Goal: Task Accomplishment & Management: Manage account settings

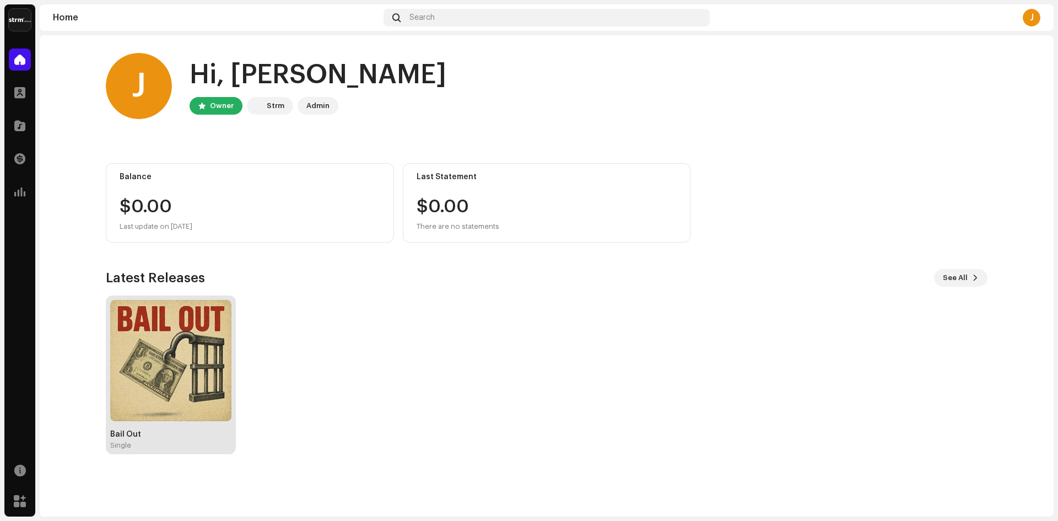
click at [216, 327] on img at bounding box center [170, 360] width 121 height 121
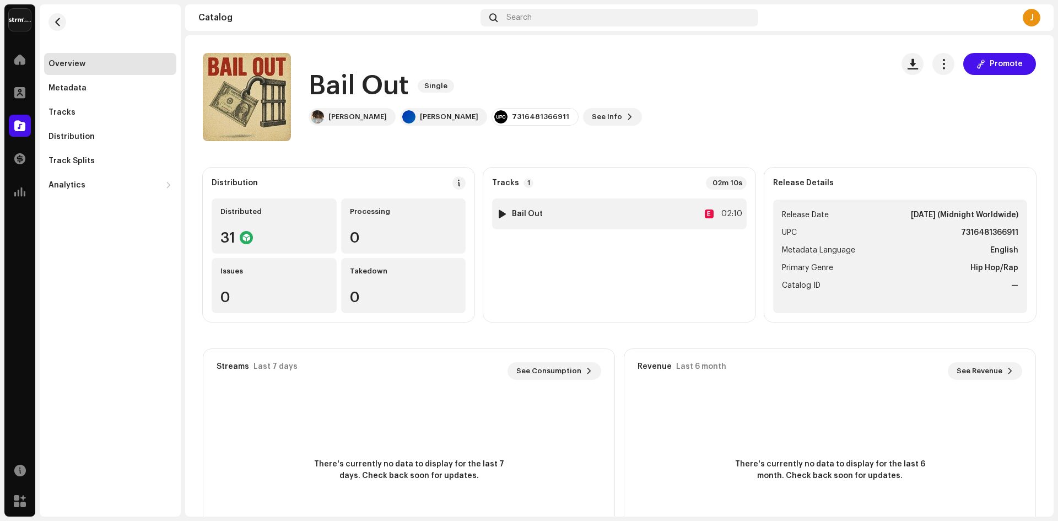
click at [498, 212] on div at bounding box center [502, 213] width 8 height 9
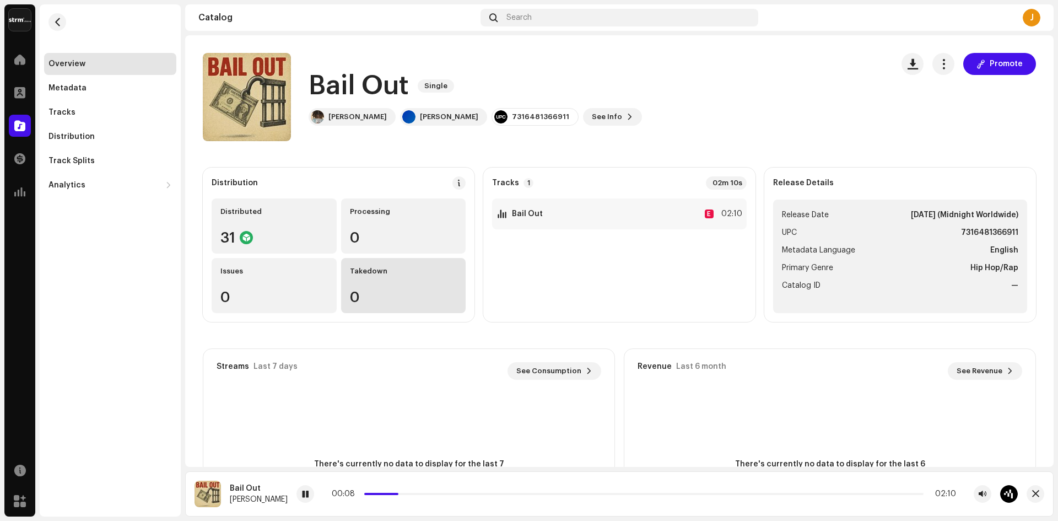
scroll to position [120, 0]
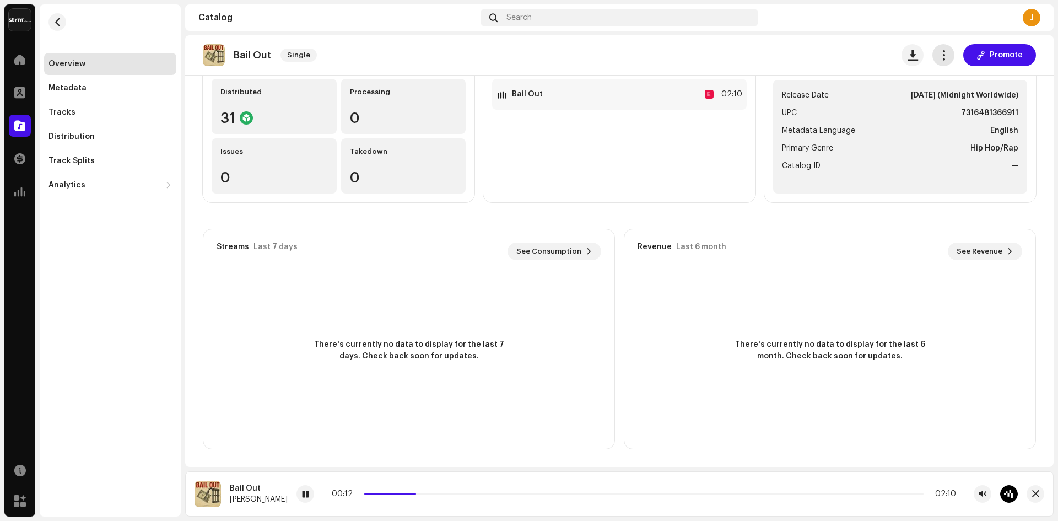
click at [941, 55] on span "button" at bounding box center [943, 55] width 10 height 9
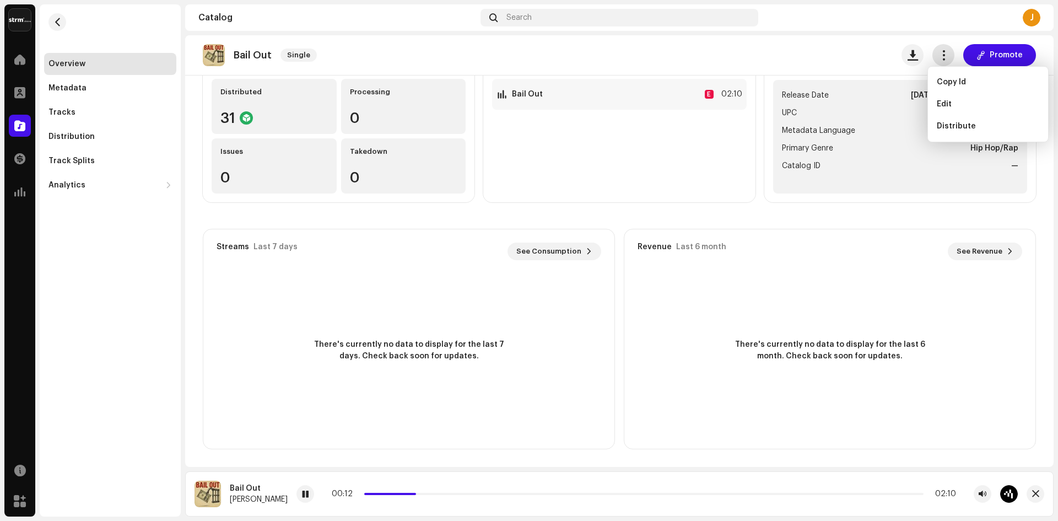
click at [941, 55] on span "button" at bounding box center [943, 55] width 10 height 9
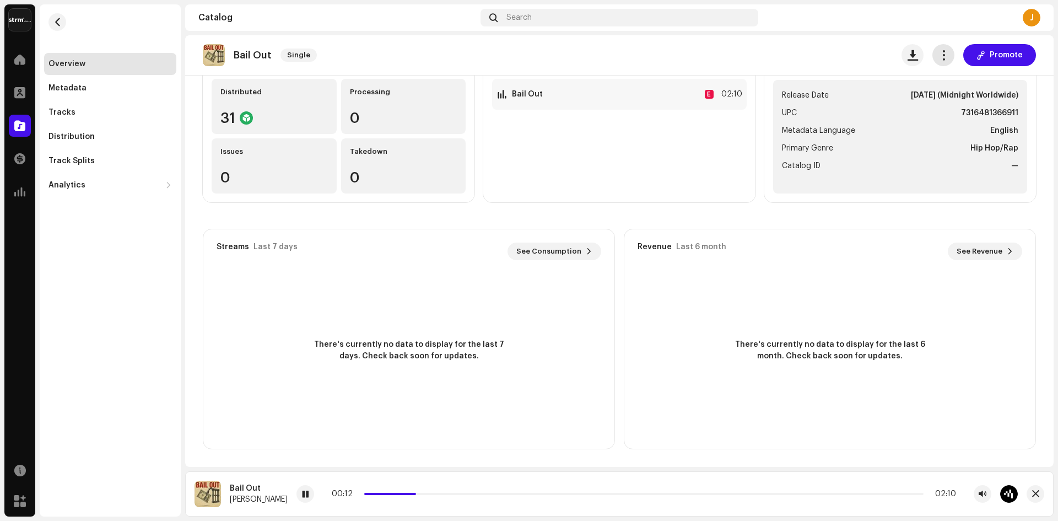
click at [941, 55] on span "button" at bounding box center [943, 55] width 10 height 9
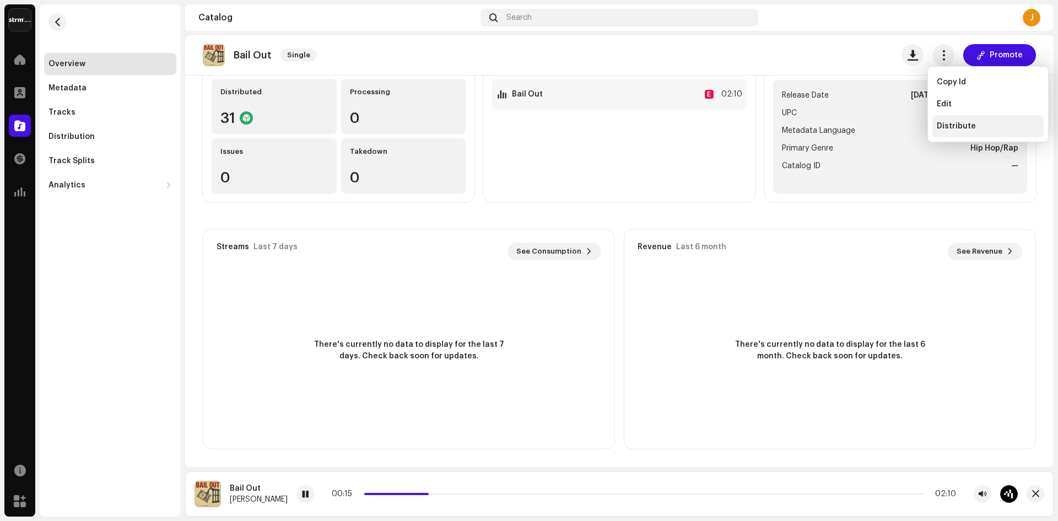
click at [955, 122] on span "Distribute" at bounding box center [955, 126] width 39 height 9
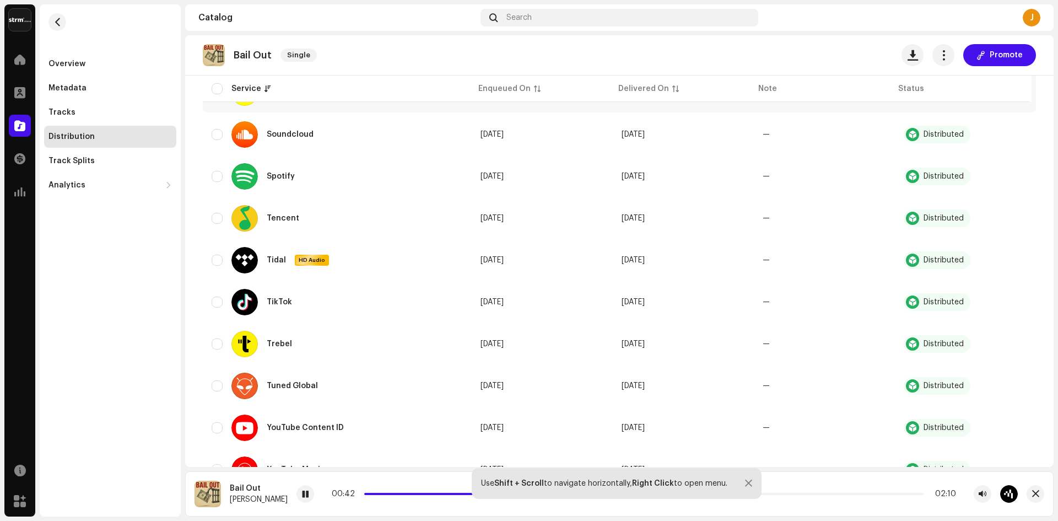
scroll to position [1112, 0]
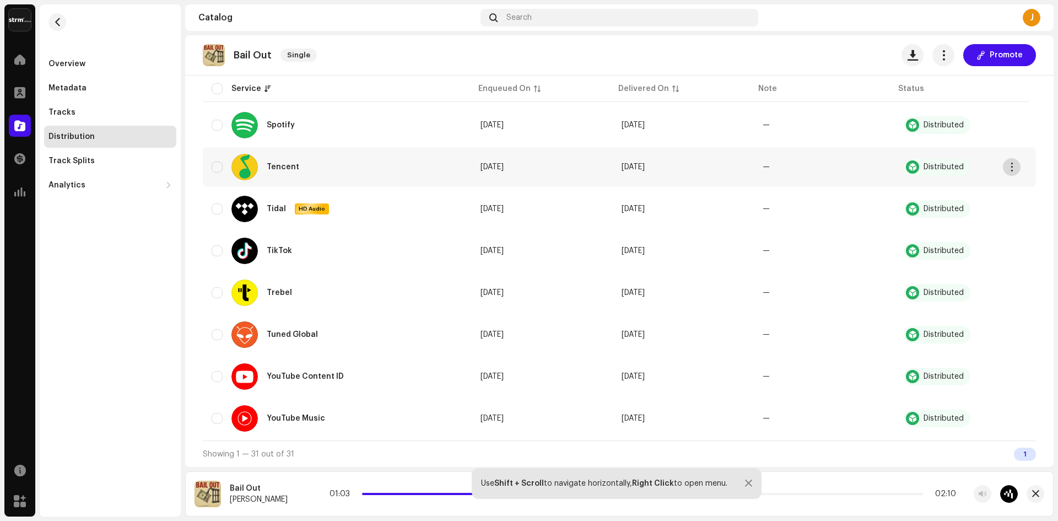
click at [1009, 165] on span "button" at bounding box center [1011, 166] width 8 height 9
click at [979, 284] on re-a-table-badge "Distributed" at bounding box center [964, 293] width 123 height 18
click at [1010, 383] on button "button" at bounding box center [1012, 376] width 18 height 18
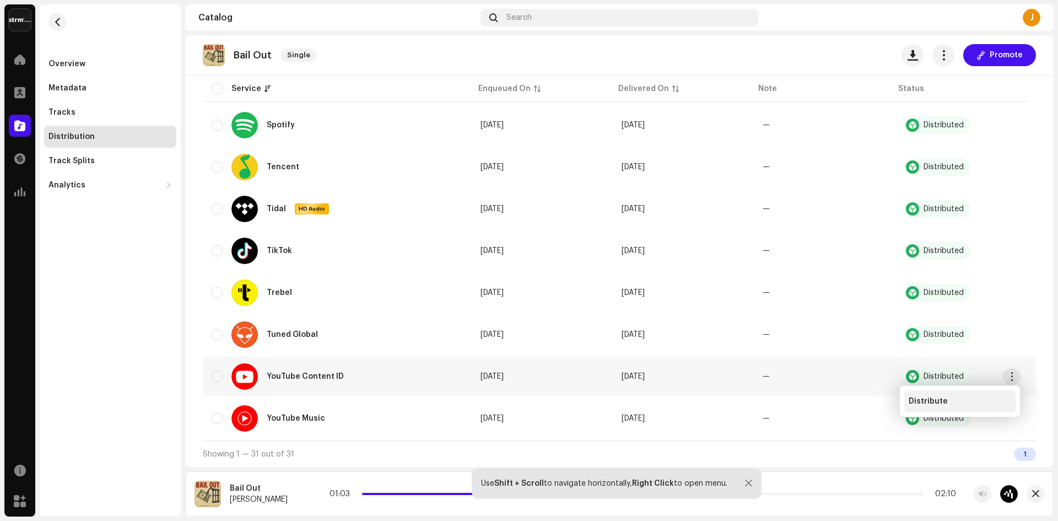
click at [987, 396] on div "Distribute" at bounding box center [959, 401] width 111 height 22
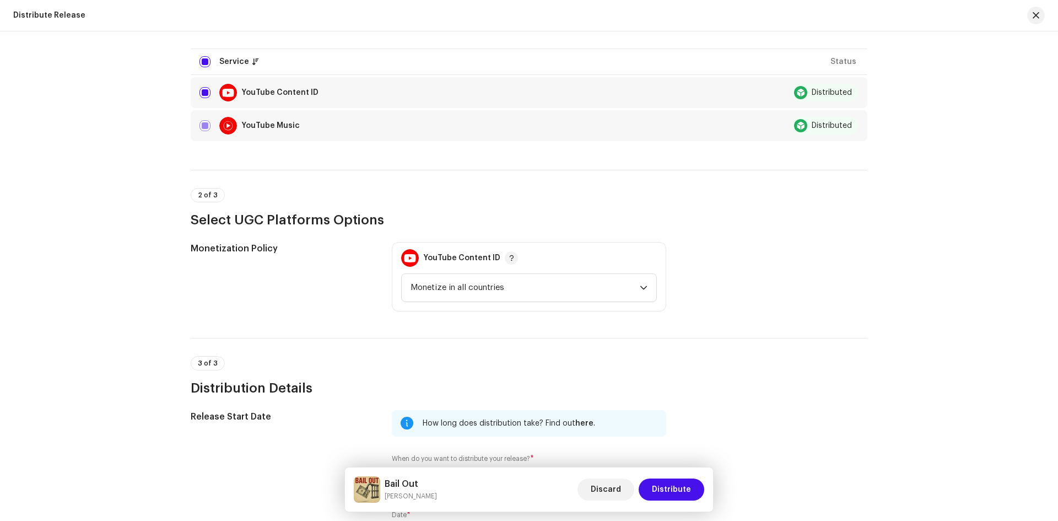
scroll to position [147, 0]
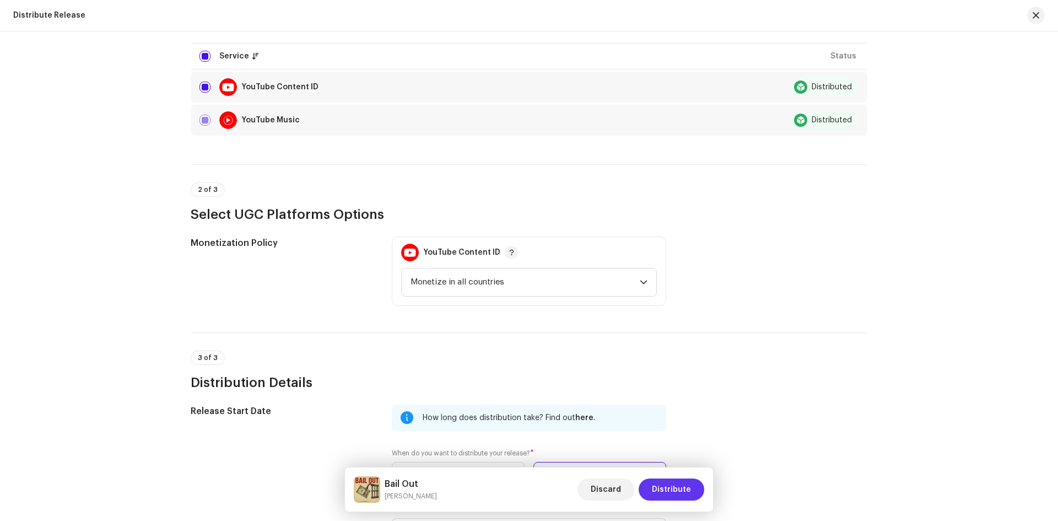
click at [681, 494] on span "Distribute" at bounding box center [671, 489] width 39 height 22
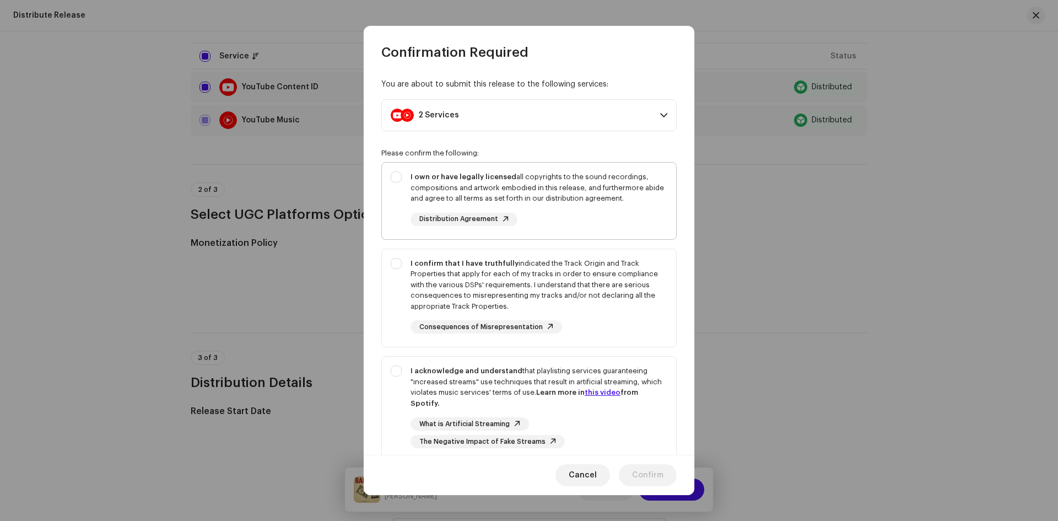
click at [394, 178] on div "I own or have legally licensed all copyrights to the sound recordings, composit…" at bounding box center [529, 198] width 294 height 72
checkbox input "true"
click at [403, 264] on div "I confirm that I have truthfully indicated the Track Origin and Track Propertie…" at bounding box center [529, 296] width 294 height 94
checkbox input "true"
click at [401, 376] on div "I acknowledge and understand that playlisting services guaranteeing "increased …" at bounding box center [529, 406] width 294 height 100
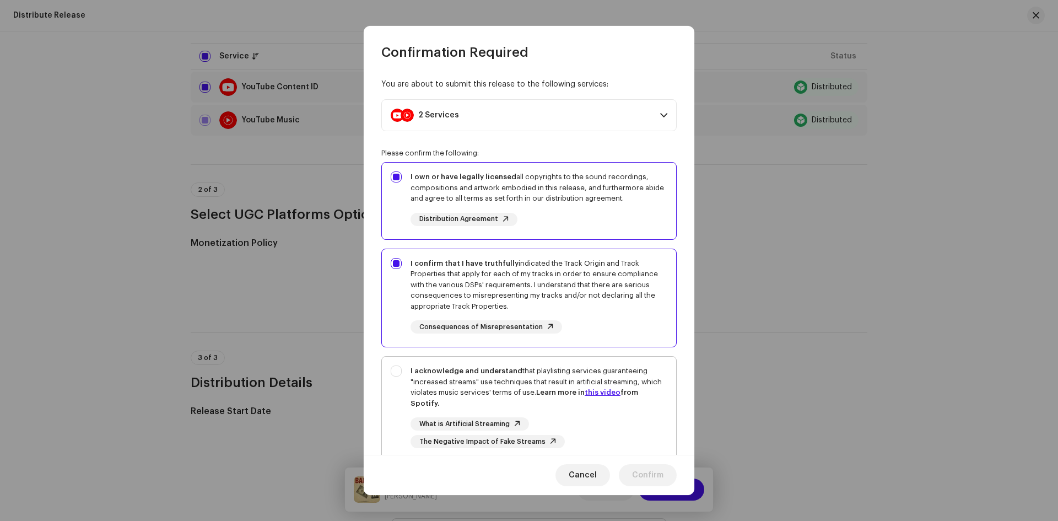
checkbox input "true"
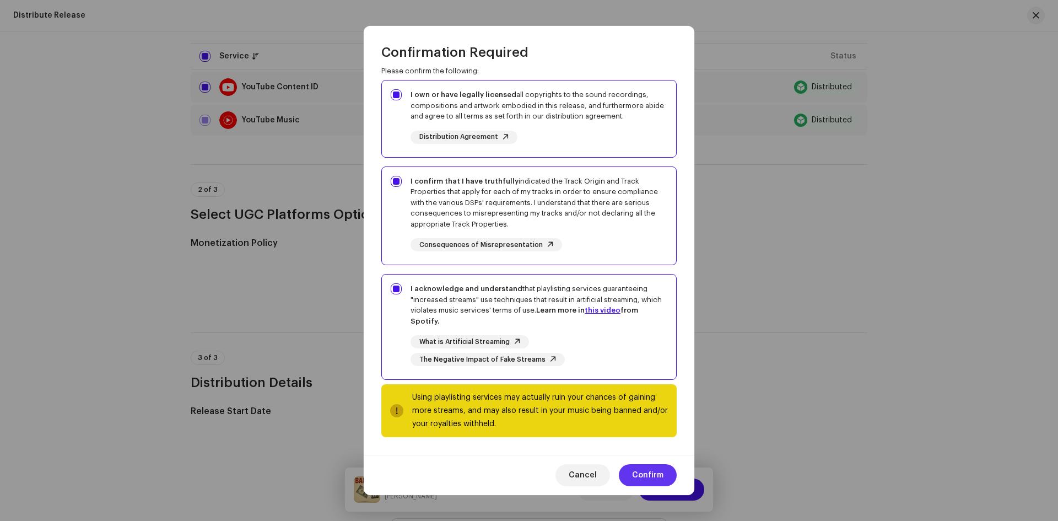
click at [647, 473] on span "Confirm" at bounding box center [647, 475] width 31 height 22
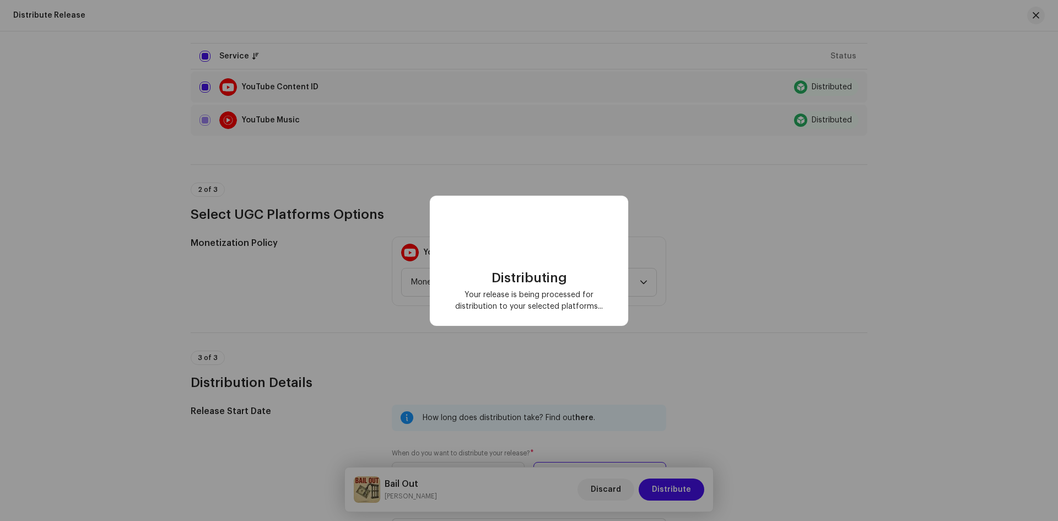
scroll to position [0, 0]
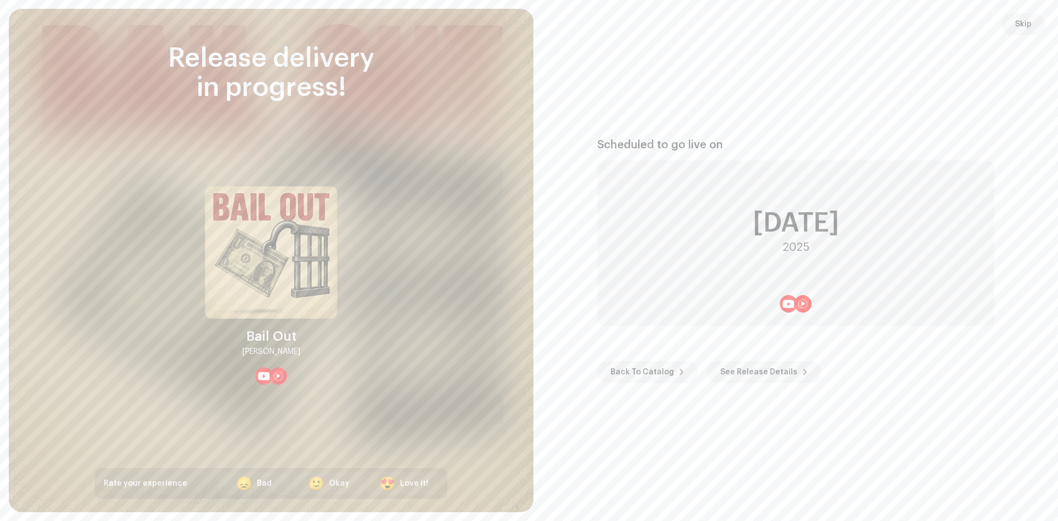
click at [645, 377] on span "Back To Catalog" at bounding box center [641, 372] width 63 height 22
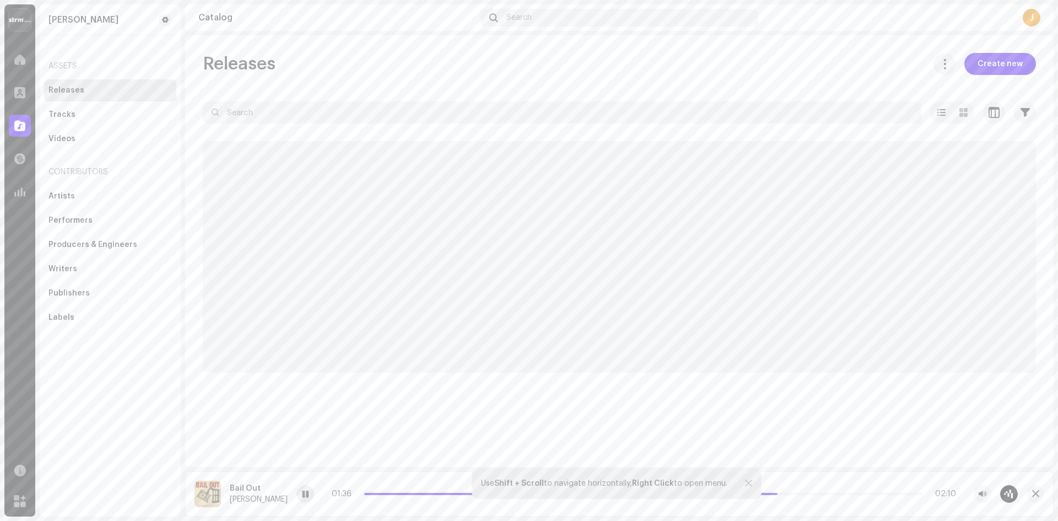
click at [296, 495] on div at bounding box center [305, 494] width 18 height 18
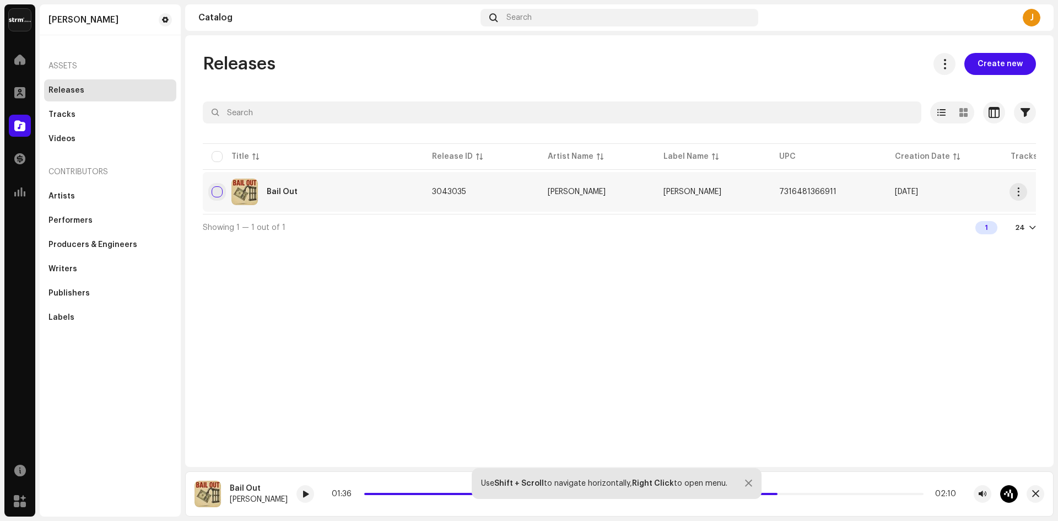
click at [222, 194] on input "checkbox" at bounding box center [217, 191] width 11 height 11
checkbox input "true"
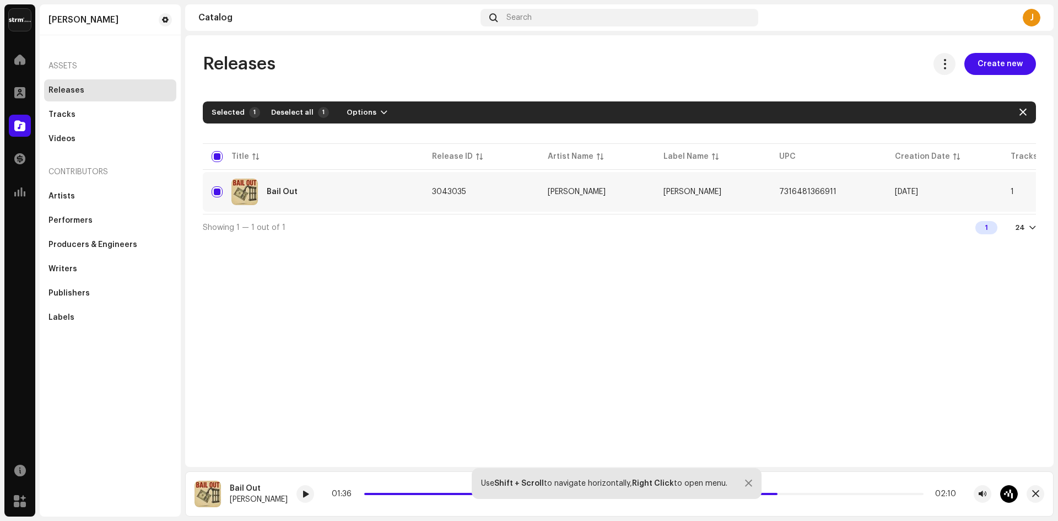
click at [1025, 232] on div "24" at bounding box center [1025, 227] width 21 height 9
click at [1015, 190] on span "button" at bounding box center [1018, 191] width 8 height 9
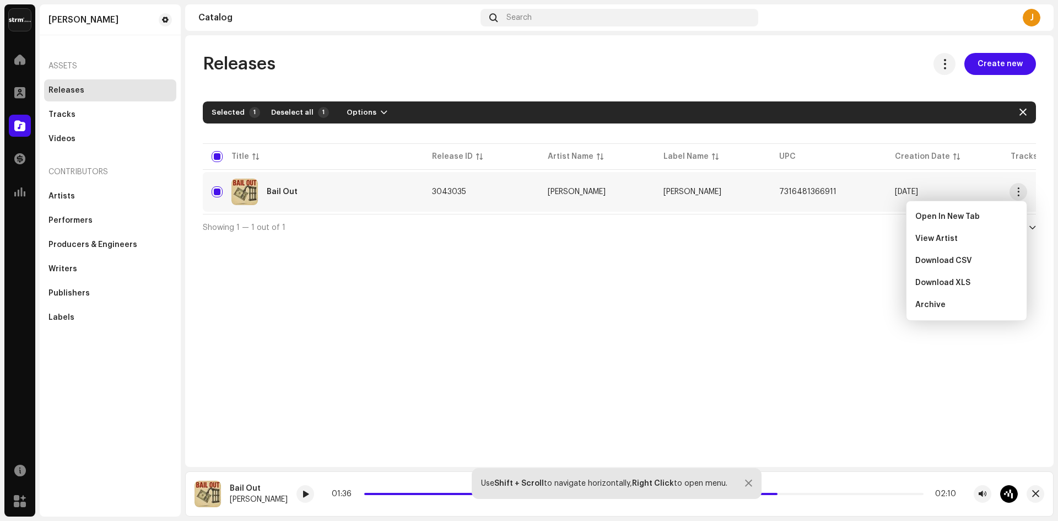
click at [575, 308] on div "Releases Create new Selected 1 Deselect all 1 Options Filters Distribution stat…" at bounding box center [619, 250] width 868 height 431
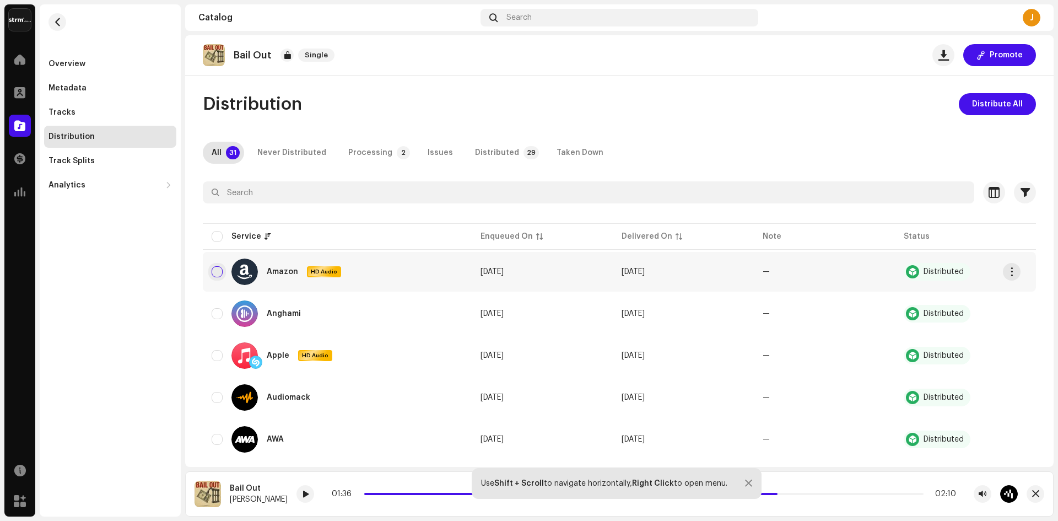
click at [221, 268] on input "checkbox" at bounding box center [217, 271] width 11 height 11
checkbox input "true"
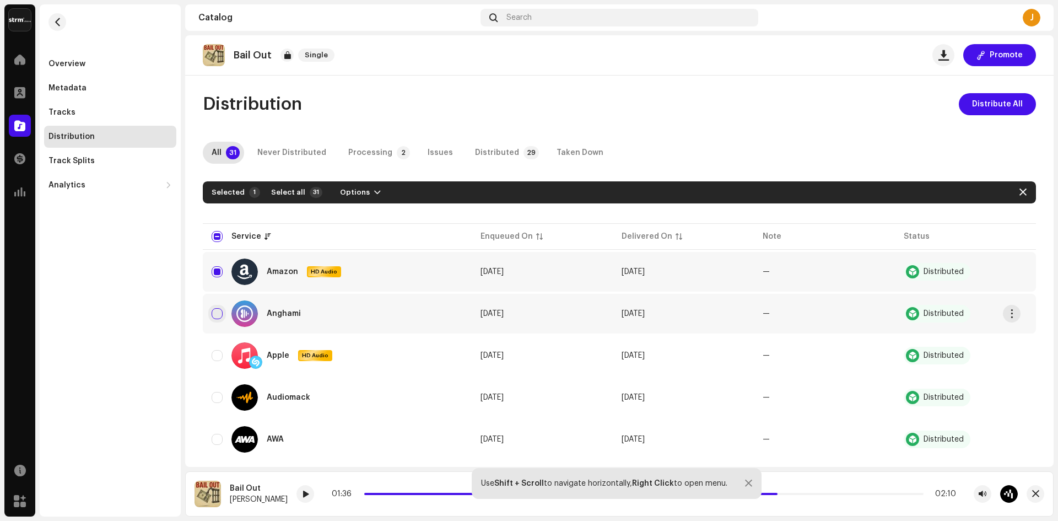
click at [217, 312] on input "Row Unselected" at bounding box center [217, 313] width 11 height 11
checkbox input "true"
click at [218, 361] on div "Apple HD Audio" at bounding box center [337, 355] width 251 height 26
click at [391, 494] on span at bounding box center [570, 493] width 413 height 2
drag, startPoint x: 388, startPoint y: 494, endPoint x: 365, endPoint y: 495, distance: 23.2
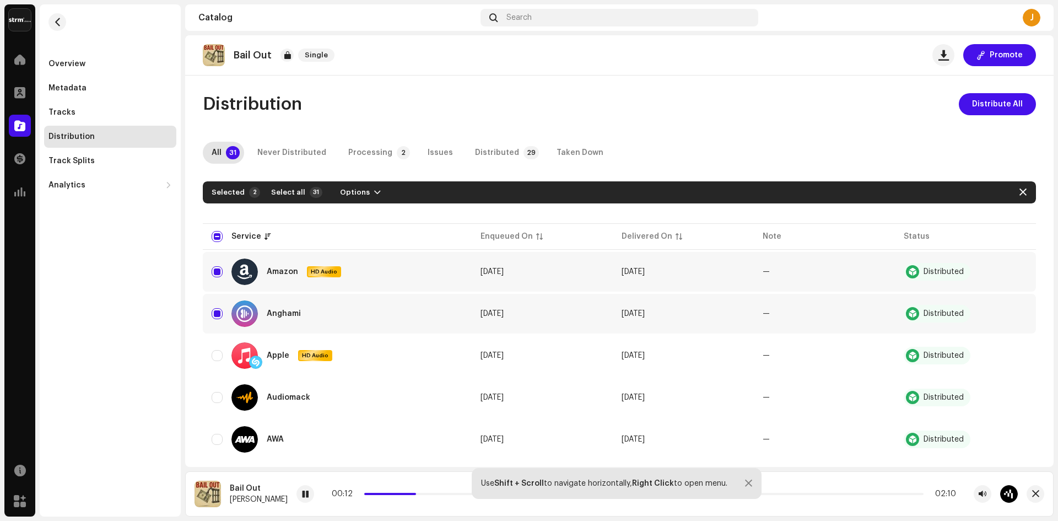
click at [365, 495] on div "00:12 02:10" at bounding box center [644, 493] width 624 height 9
click at [336, 492] on div "00:13 02:10" at bounding box center [644, 493] width 624 height 9
click at [364, 493] on span at bounding box center [392, 493] width 56 height 2
click at [976, 113] on span "Distribute All" at bounding box center [997, 104] width 51 height 22
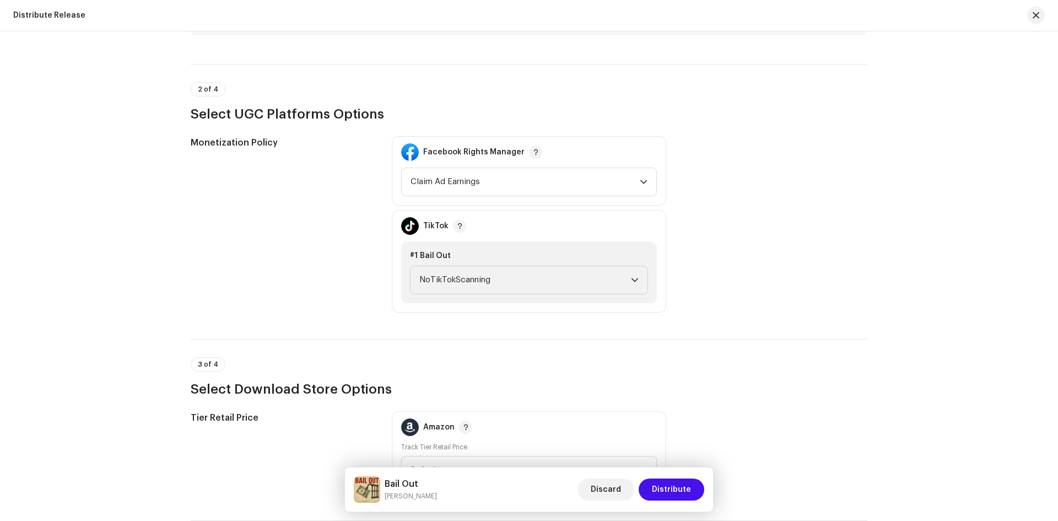
scroll to position [1192, 0]
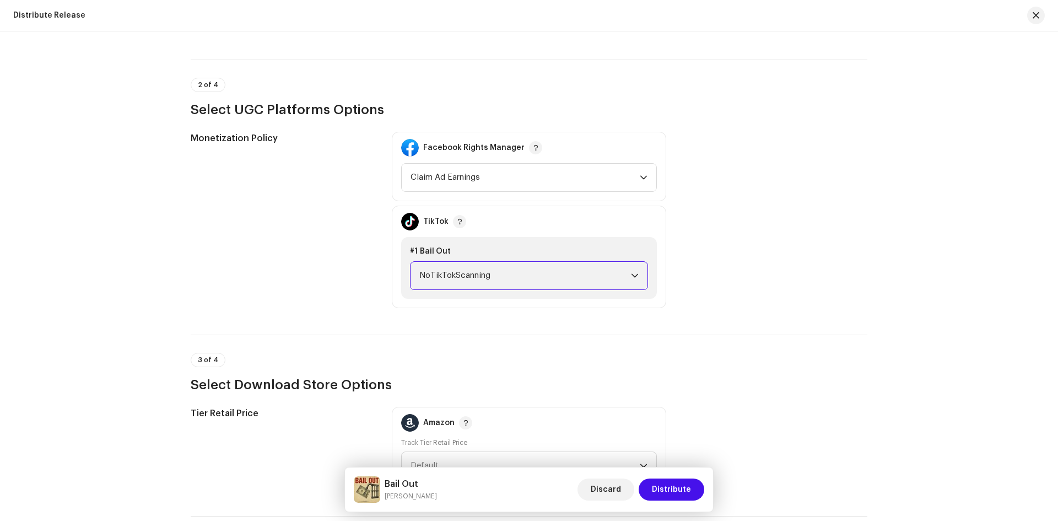
click at [557, 280] on span "NoTikTokScanning" at bounding box center [525, 276] width 212 height 28
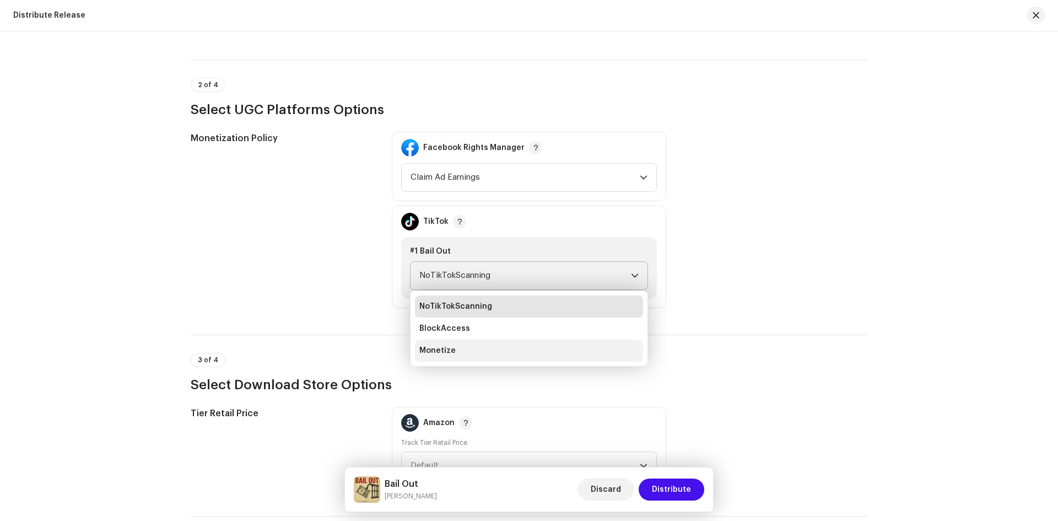
click at [552, 353] on li "Monetize" at bounding box center [529, 350] width 228 height 22
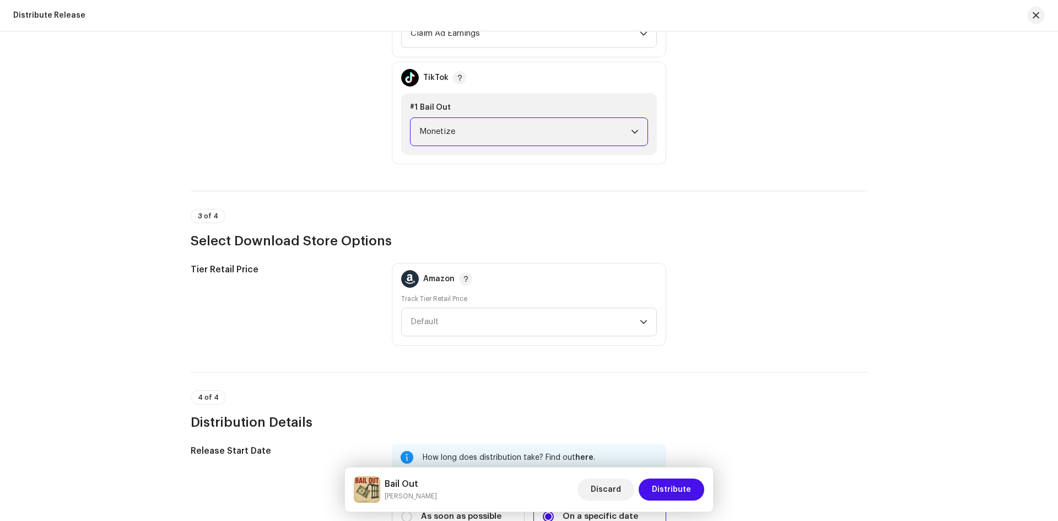
scroll to position [1438, 0]
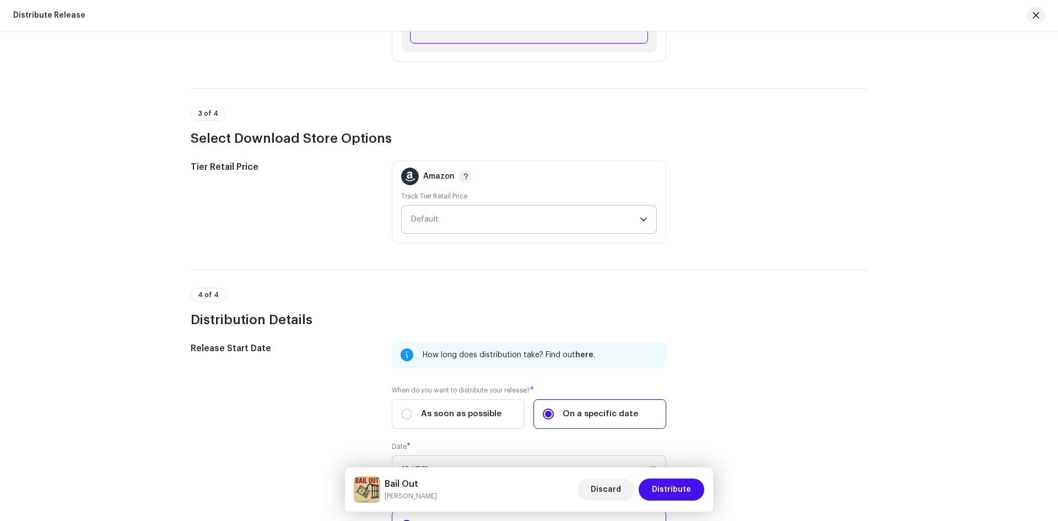
click at [537, 215] on span "Default" at bounding box center [524, 219] width 229 height 28
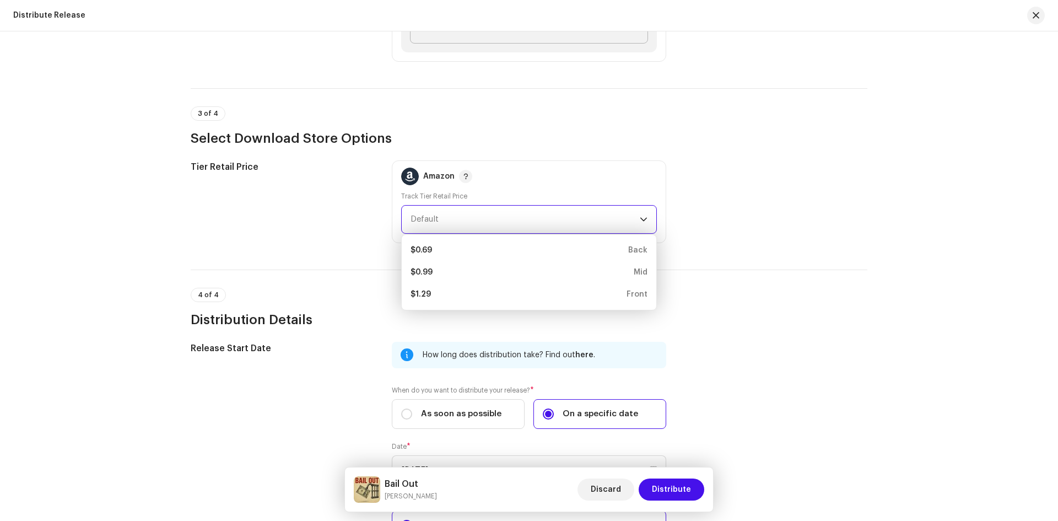
click at [724, 184] on div "Tier Retail Price Amazon Track Tier Retail Price Default $0.69 Back $0.99 Mid $…" at bounding box center [529, 201] width 676 height 83
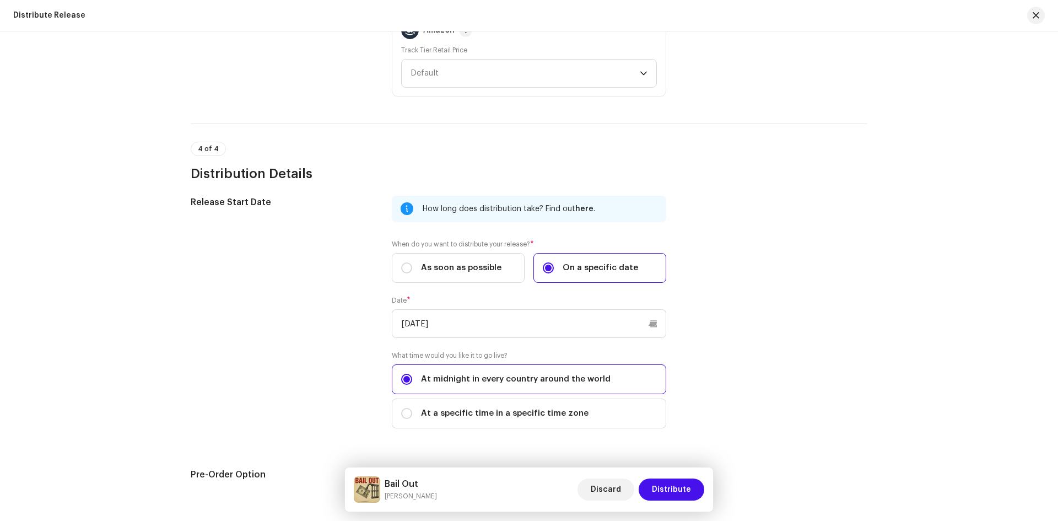
scroll to position [1594, 0]
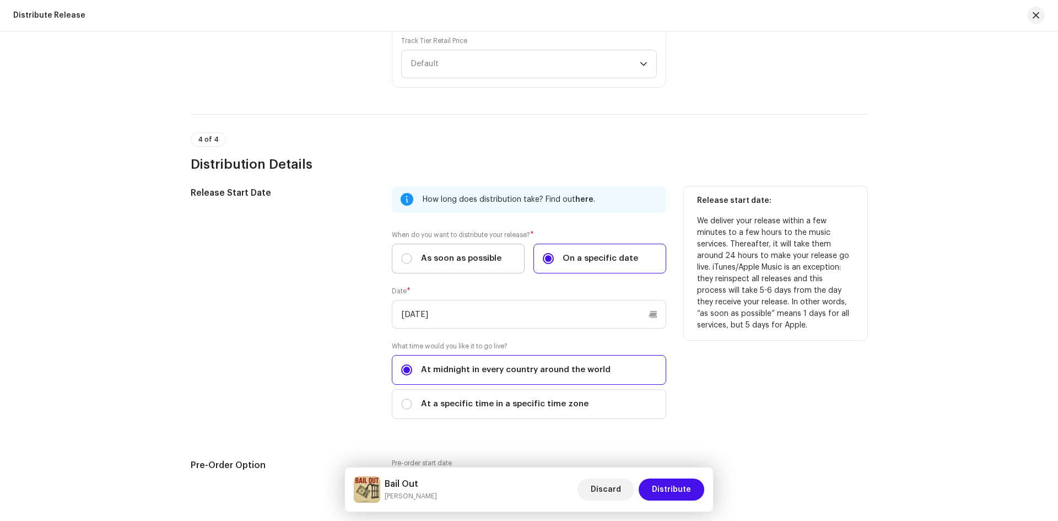
click at [486, 259] on span "As soon as possible" at bounding box center [461, 258] width 80 height 12
click at [412, 259] on input "As soon as possible" at bounding box center [406, 258] width 11 height 11
radio input "true"
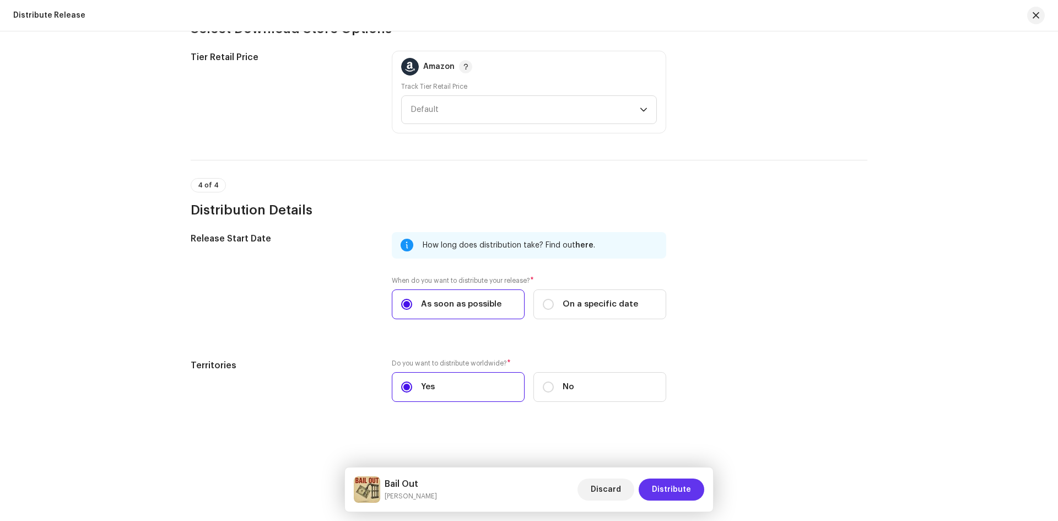
click at [668, 492] on span "Distribute" at bounding box center [671, 489] width 39 height 22
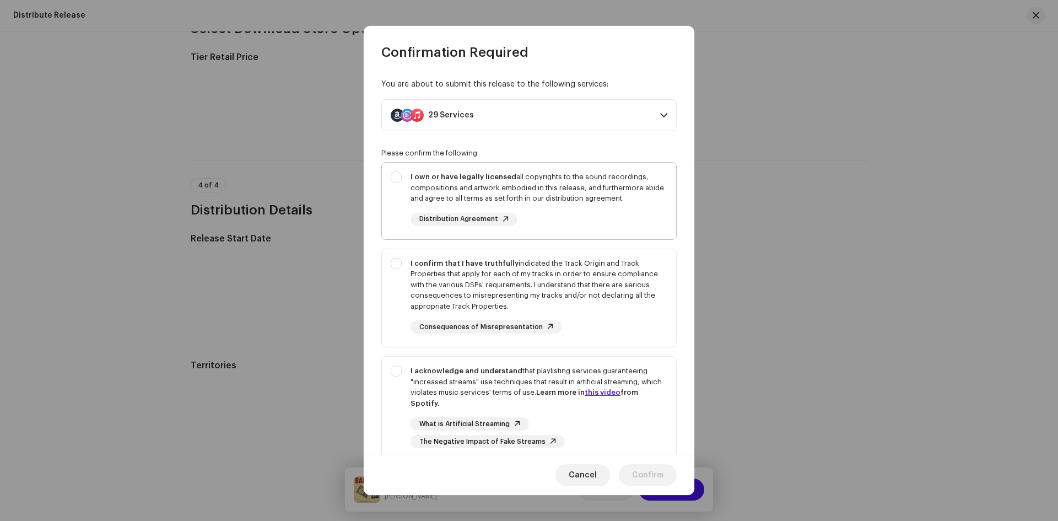
click at [391, 176] on div "I own or have legally licensed all copyrights to the sound recordings, composit…" at bounding box center [529, 198] width 294 height 72
checkbox input "true"
click at [399, 273] on div "I confirm that I have truthfully indicated the Track Origin and Track Propertie…" at bounding box center [529, 296] width 294 height 94
checkbox input "true"
click at [394, 364] on div "I acknowledge and understand that playlisting services guaranteeing "increased …" at bounding box center [529, 406] width 294 height 100
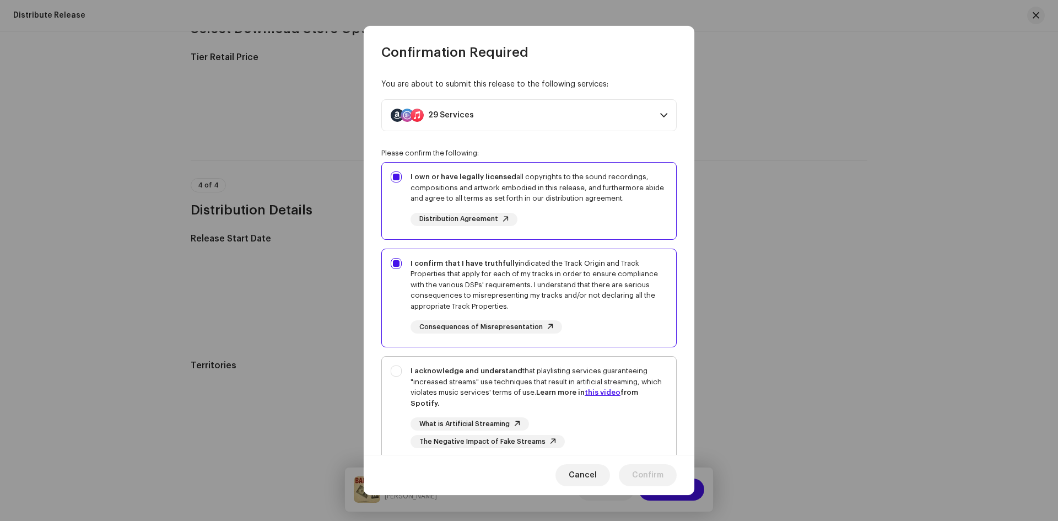
checkbox input "true"
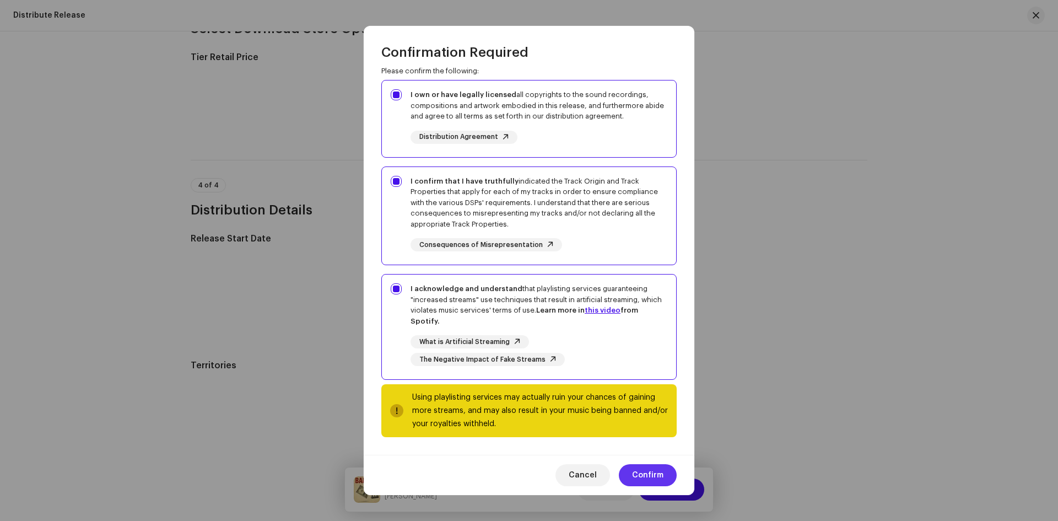
click at [661, 472] on span "Confirm" at bounding box center [647, 475] width 31 height 22
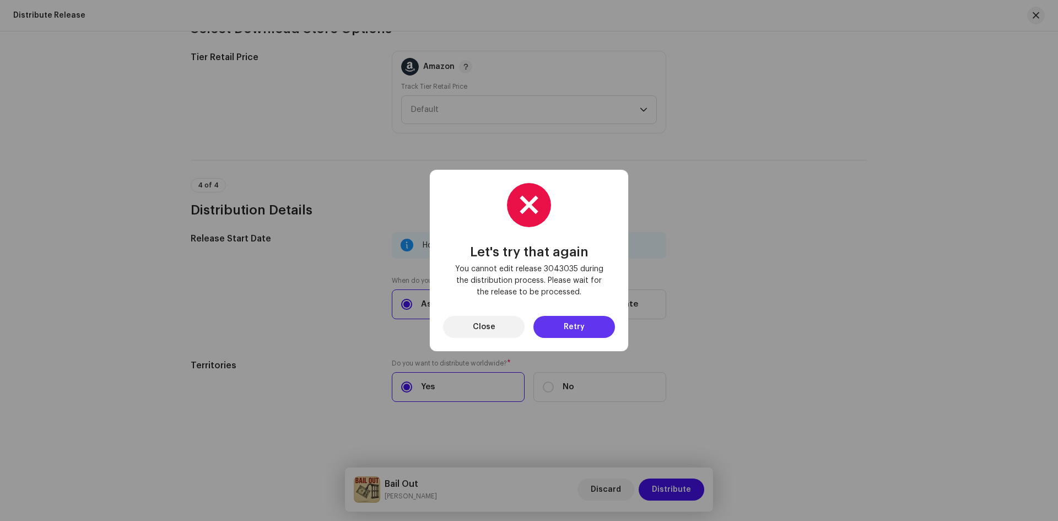
click at [594, 329] on button "Retry" at bounding box center [574, 327] width 82 height 22
click at [507, 327] on button "Close" at bounding box center [484, 327] width 82 height 22
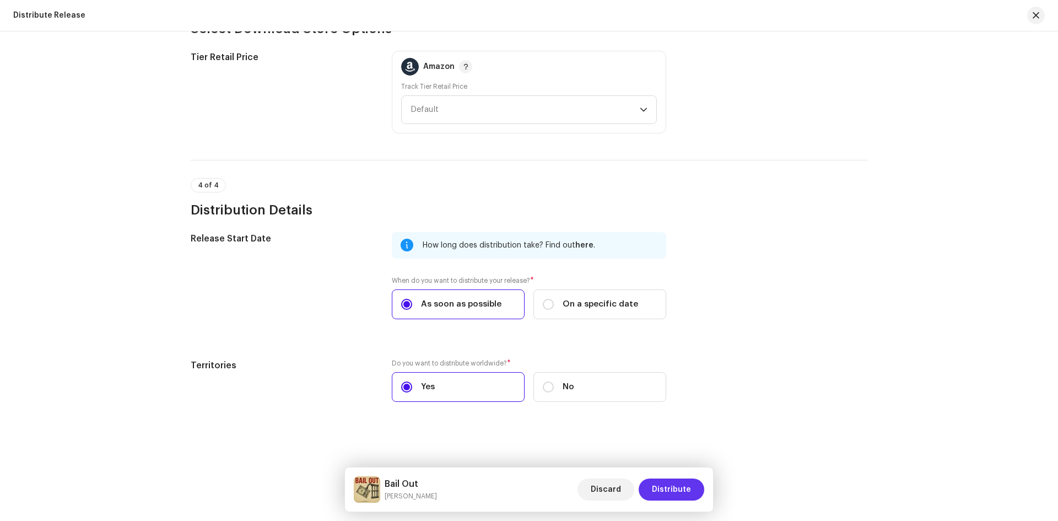
click at [680, 489] on span "Distribute" at bounding box center [671, 489] width 39 height 22
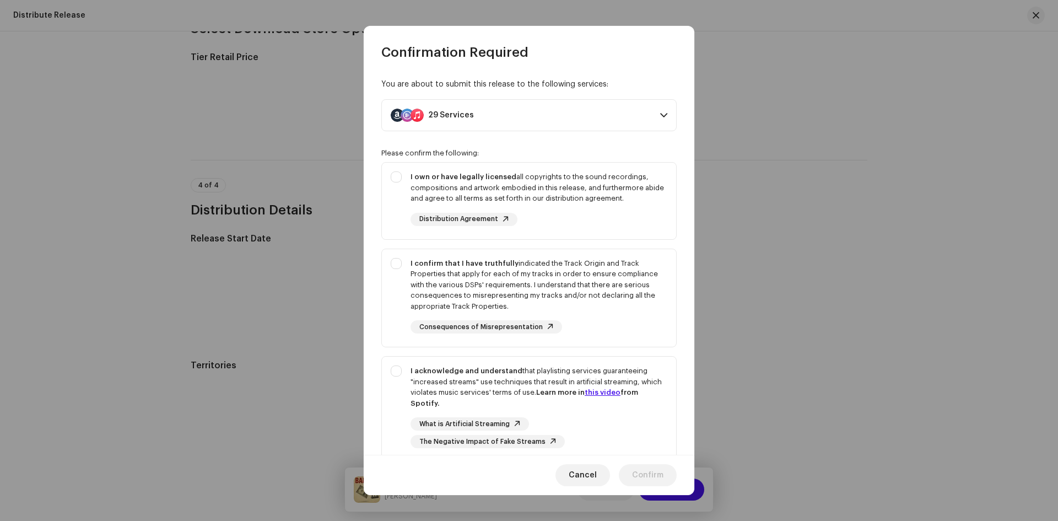
click at [475, 116] on p-accordion-header "29 Services" at bounding box center [528, 115] width 295 height 32
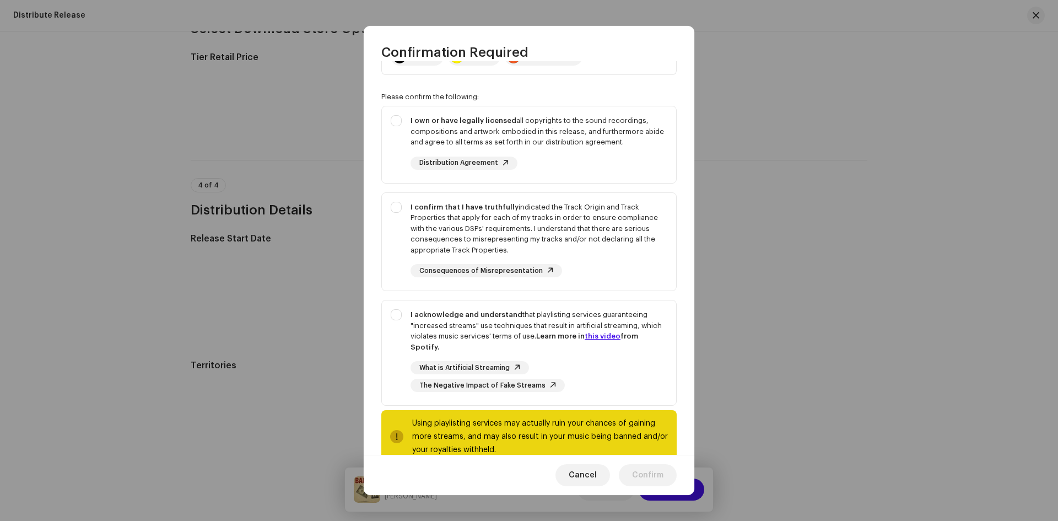
scroll to position [272, 0]
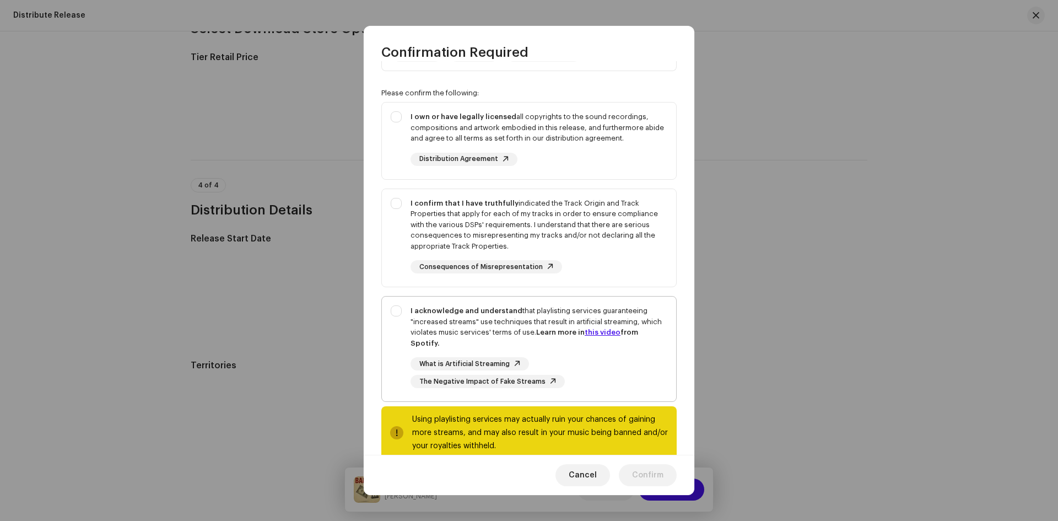
click at [396, 296] on div "I acknowledge and understand that playlisting services guaranteeing "increased …" at bounding box center [529, 346] width 294 height 100
checkbox input "true"
click at [396, 189] on div "I confirm that I have truthfully indicated the Track Origin and Track Propertie…" at bounding box center [529, 236] width 294 height 94
checkbox input "true"
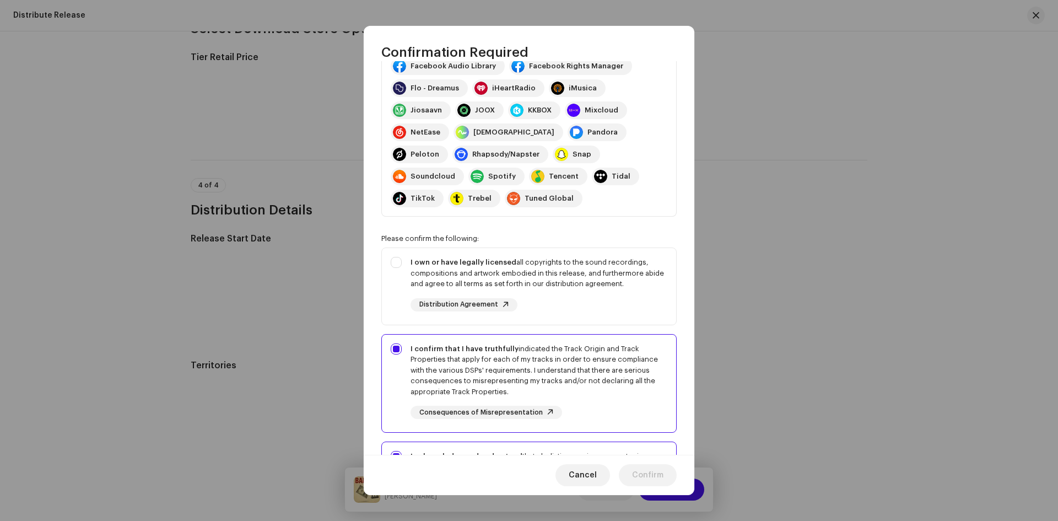
scroll to position [91, 0]
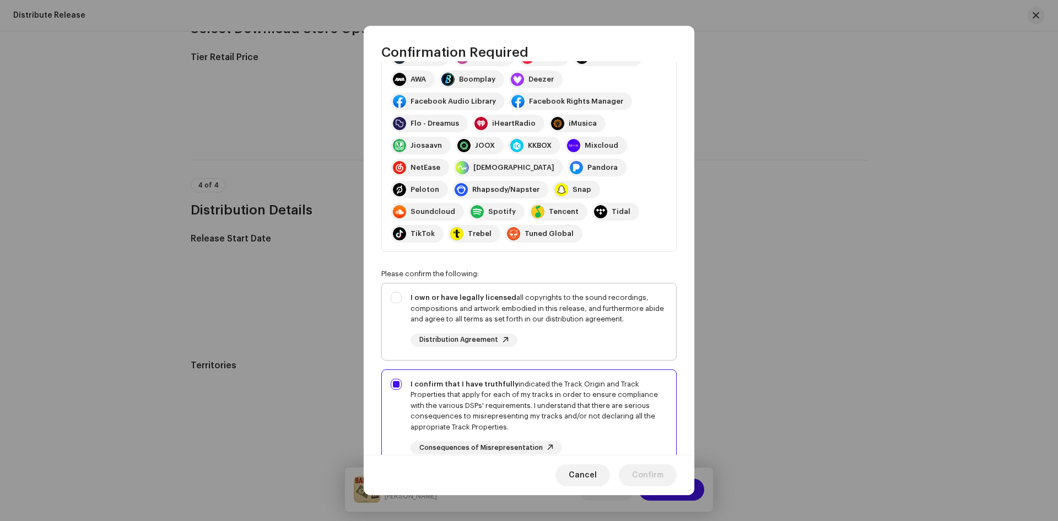
click at [399, 283] on div "I own or have legally licensed all copyrights to the sound recordings, composit…" at bounding box center [529, 319] width 294 height 72
checkbox input "true"
click at [640, 481] on span "Confirm" at bounding box center [647, 475] width 31 height 22
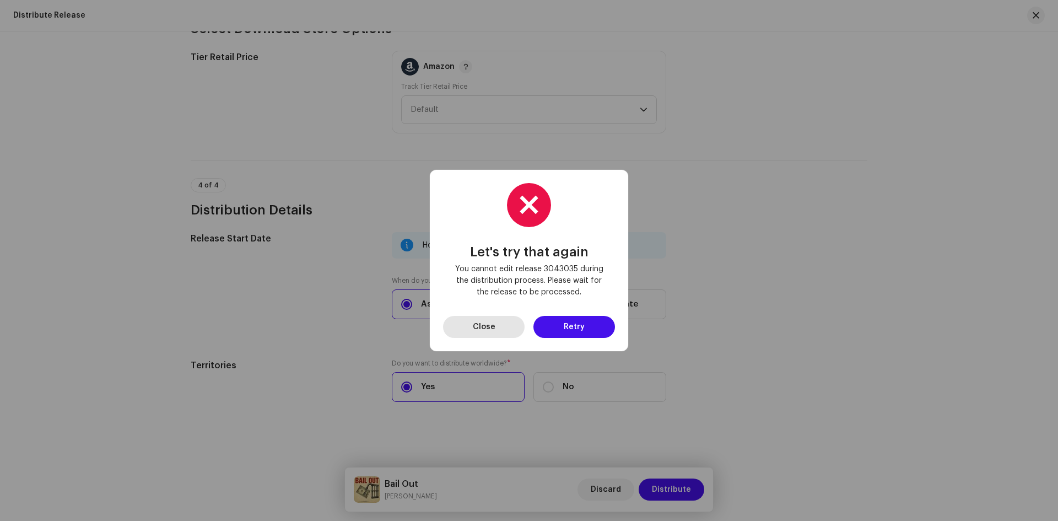
click at [520, 323] on button "Close" at bounding box center [484, 327] width 82 height 22
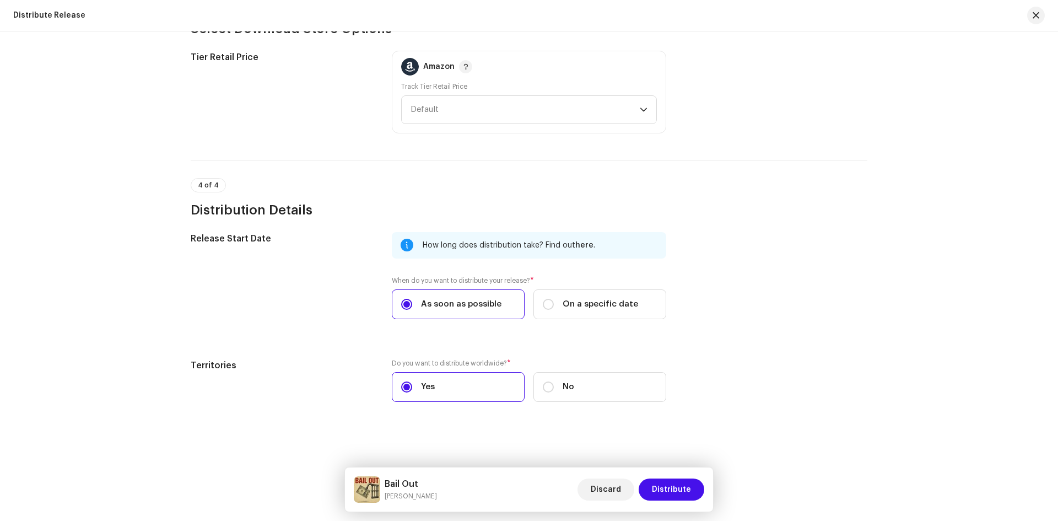
scroll to position [0, 0]
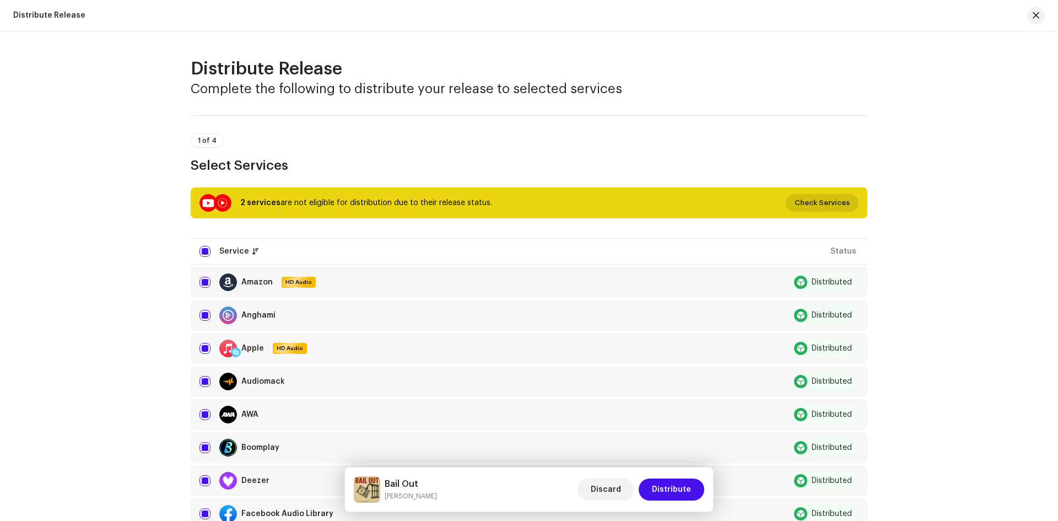
click at [809, 202] on span "Check Services" at bounding box center [821, 203] width 55 height 22
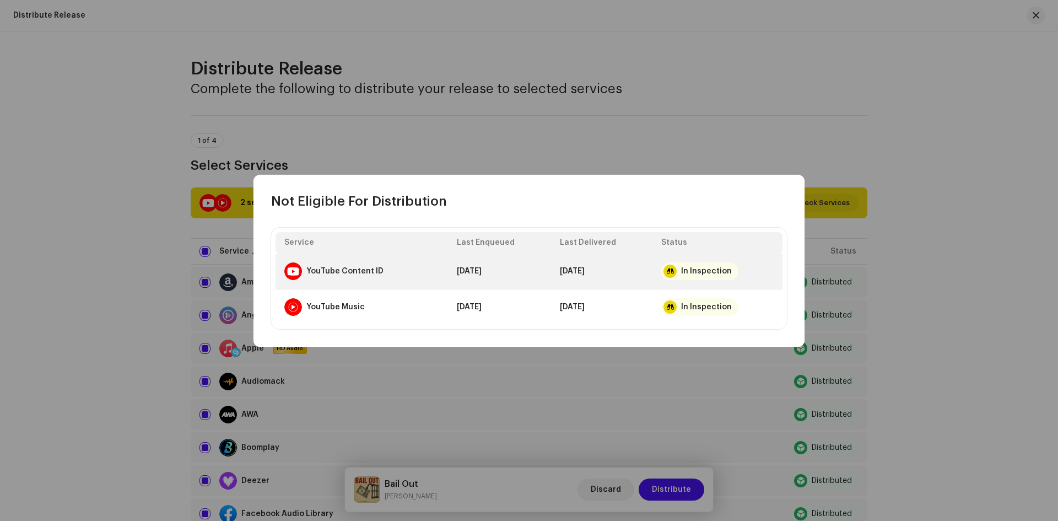
click at [646, 266] on td "[DATE]" at bounding box center [601, 271] width 101 height 35
click at [675, 274] on div "In Inspection" at bounding box center [699, 271] width 77 height 18
click at [647, 281] on td "[DATE]" at bounding box center [601, 271] width 101 height 35
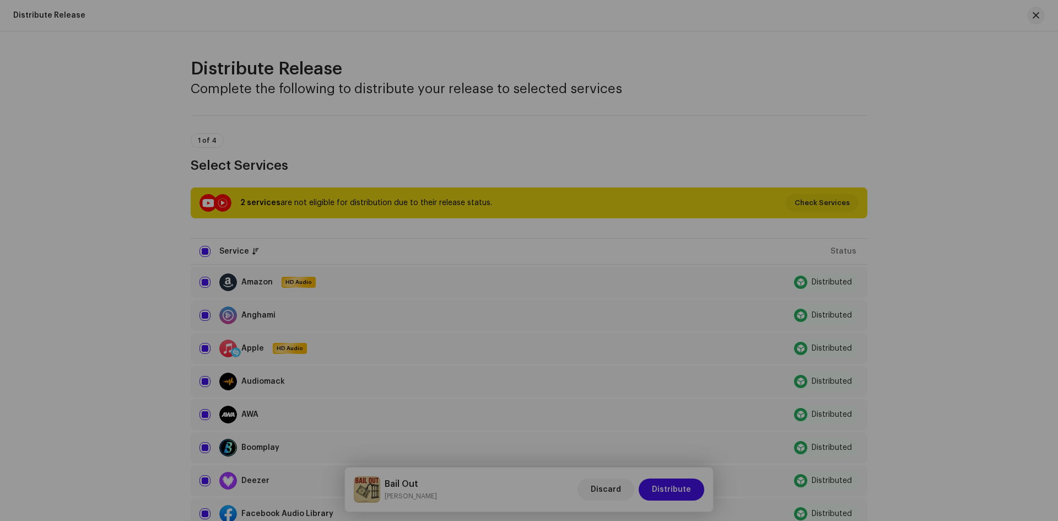
click at [901, 317] on div "Not Eligible For Distribution Service Last Enqueued Last Delivered Status YouTu…" at bounding box center [529, 260] width 1058 height 521
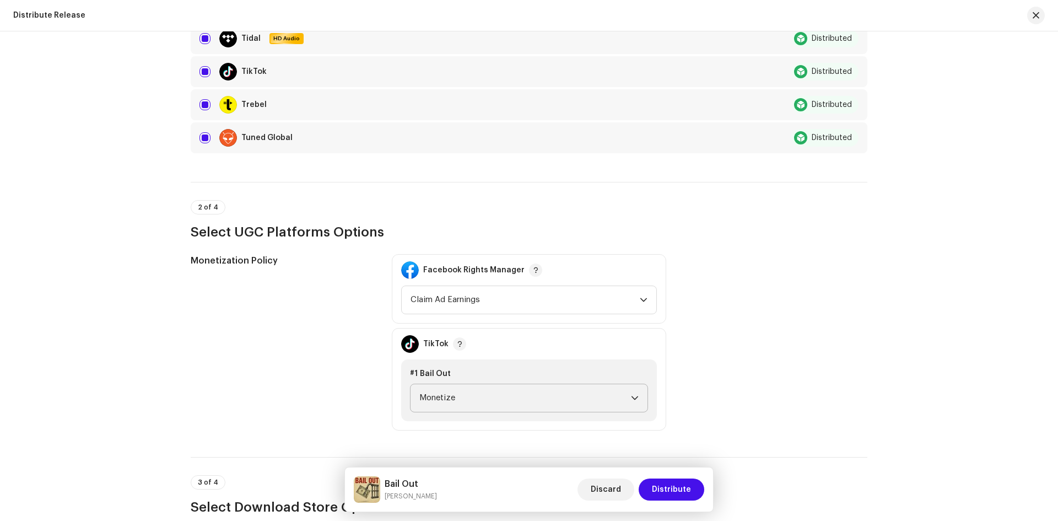
scroll to position [1548, 0]
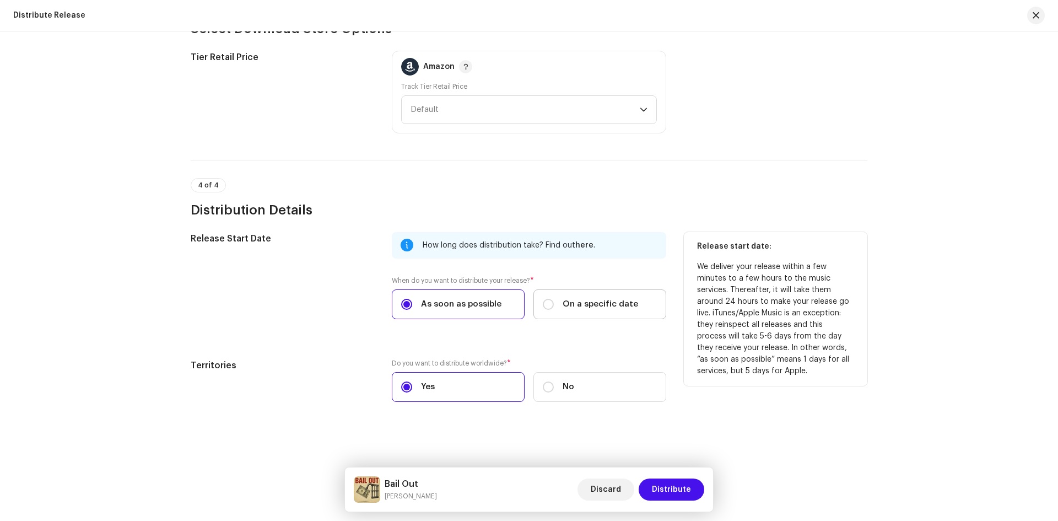
click at [568, 312] on label "On a specific date" at bounding box center [599, 304] width 133 height 30
click at [554, 310] on input "On a specific date" at bounding box center [548, 304] width 11 height 11
radio input "true"
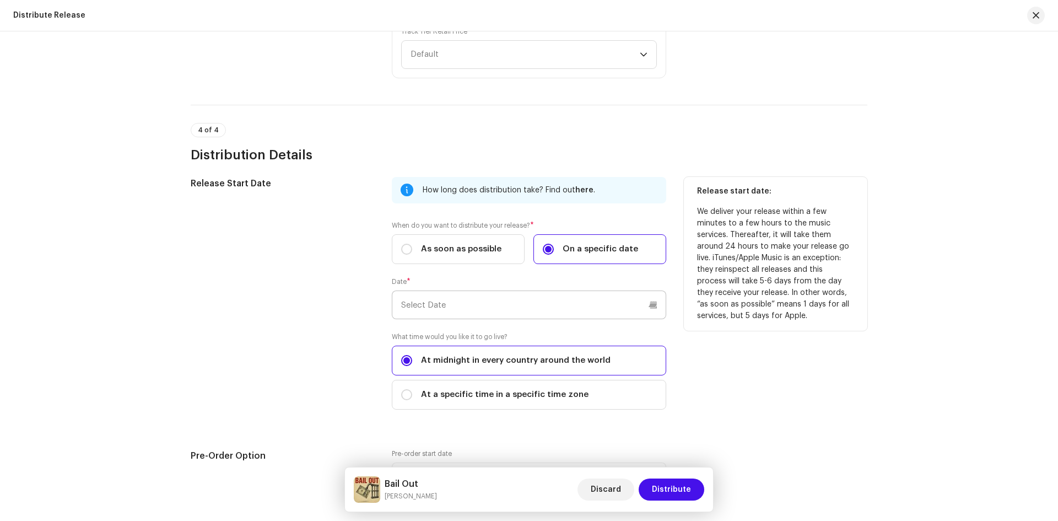
scroll to position [1614, 0]
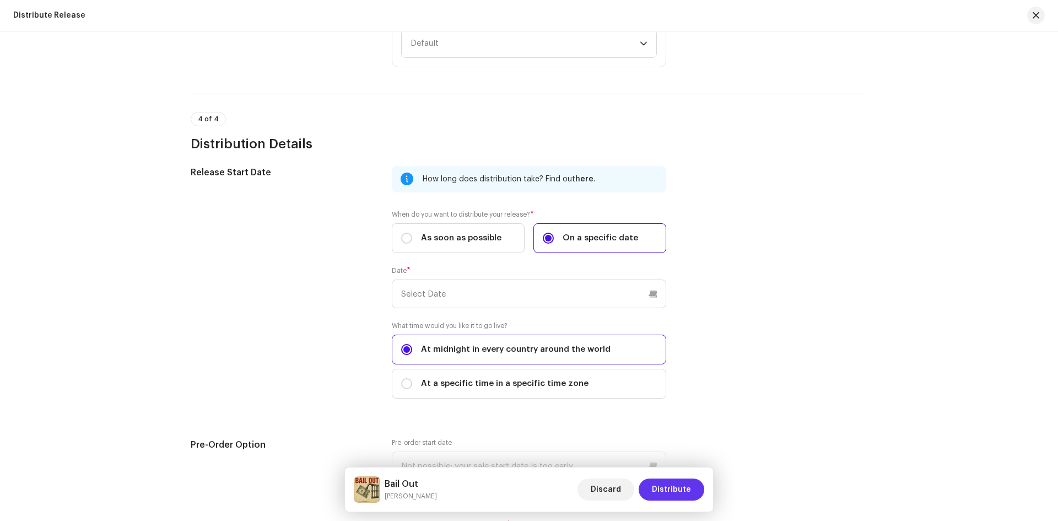
click at [687, 480] on span "Distribute" at bounding box center [671, 489] width 39 height 22
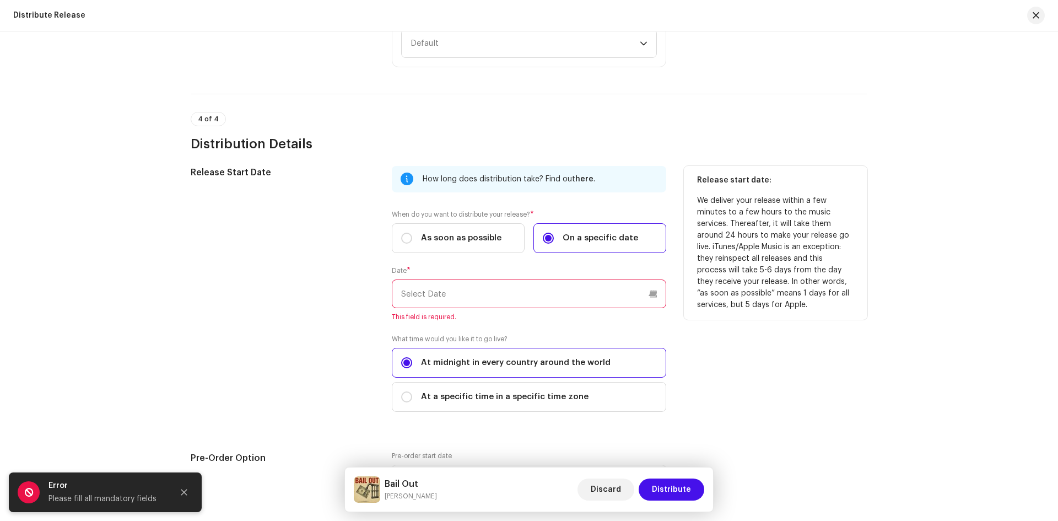
click at [505, 290] on input "text" at bounding box center [529, 293] width 274 height 29
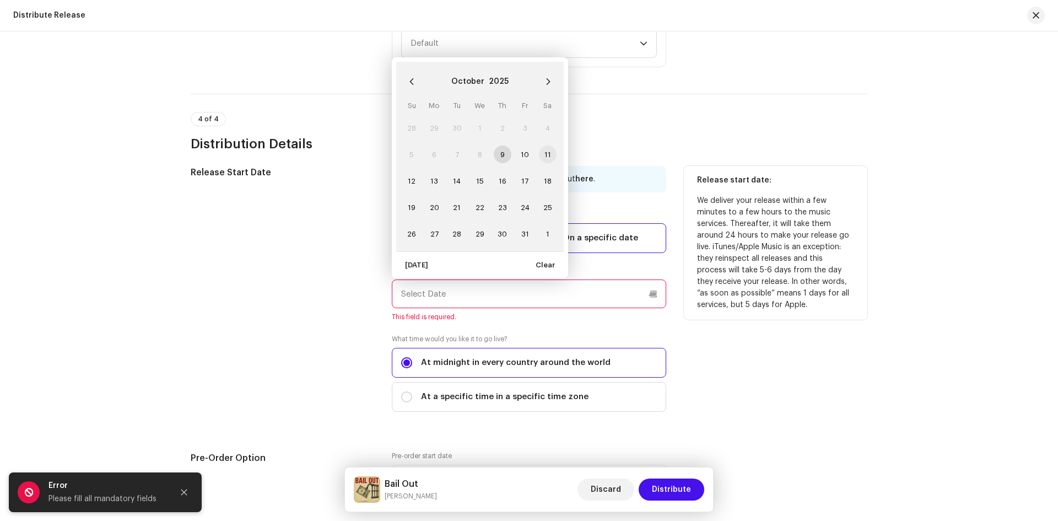
click at [543, 154] on span "11" at bounding box center [548, 154] width 18 height 18
type input "[DATE]"
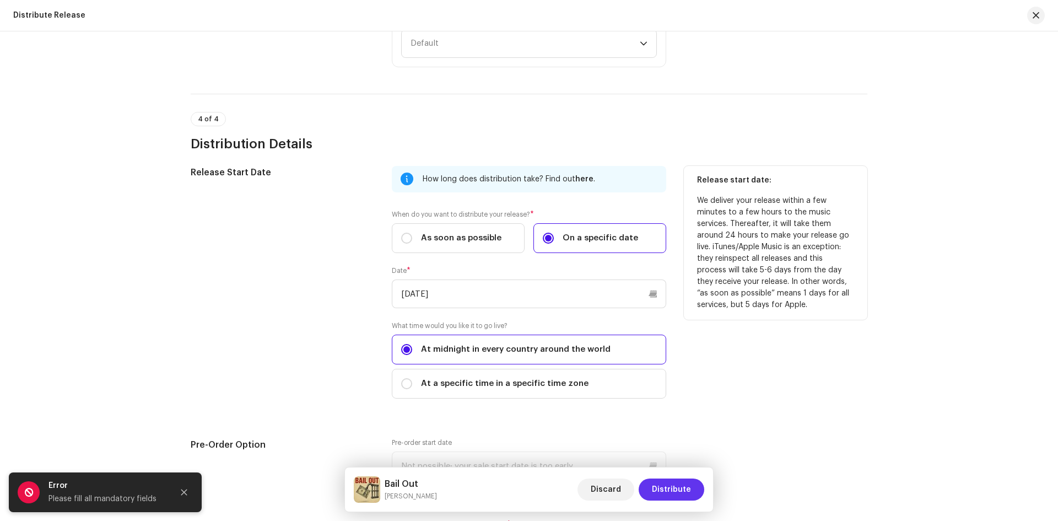
click at [662, 479] on span "Distribute" at bounding box center [671, 489] width 39 height 22
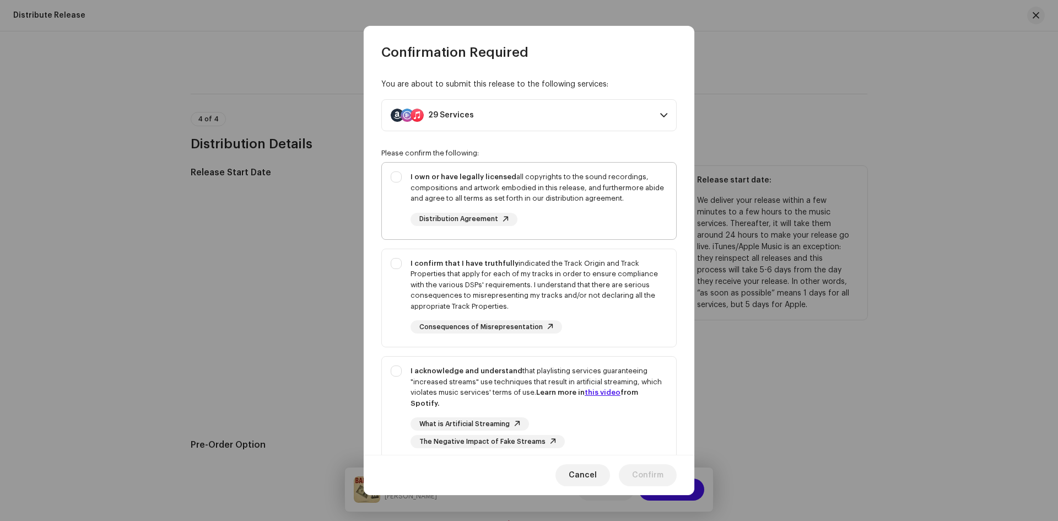
click at [396, 174] on div "I own or have legally licensed all copyrights to the sound recordings, composit…" at bounding box center [529, 198] width 294 height 72
checkbox input "true"
click at [400, 258] on div "I confirm that I have truthfully indicated the Track Origin and Track Propertie…" at bounding box center [529, 296] width 294 height 94
checkbox input "true"
click at [399, 370] on div "I acknowledge and understand that playlisting services guaranteeing "increased …" at bounding box center [529, 406] width 294 height 100
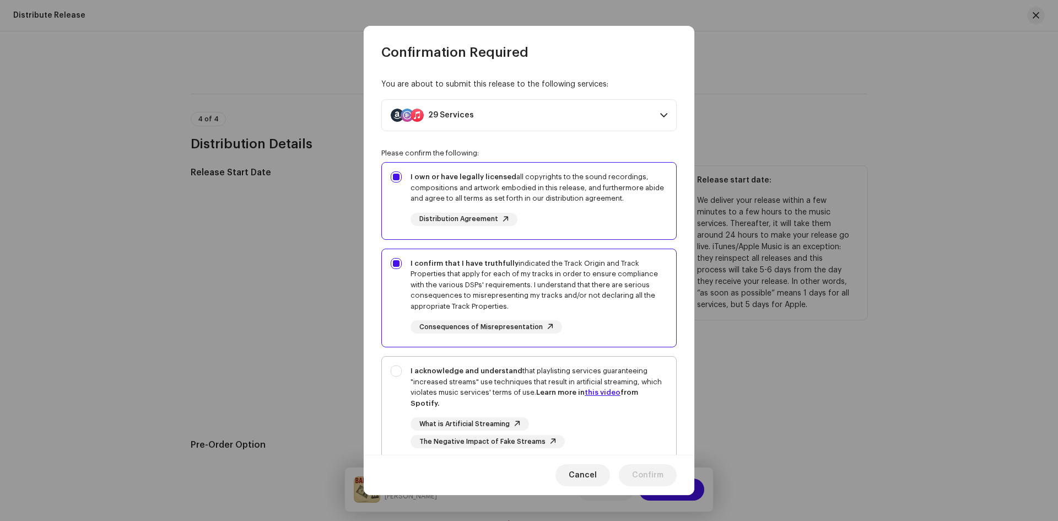
checkbox input "true"
click at [638, 475] on span "Confirm" at bounding box center [647, 475] width 31 height 22
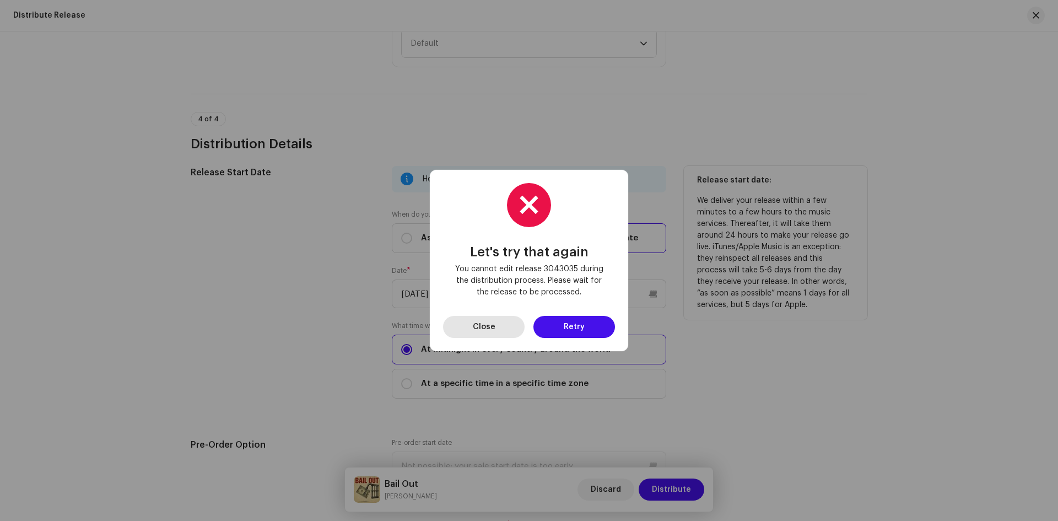
click at [507, 331] on button "Close" at bounding box center [484, 327] width 82 height 22
